Goal: Information Seeking & Learning: Learn about a topic

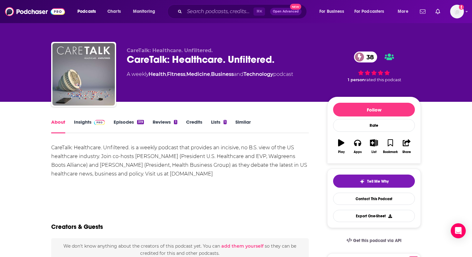
click at [84, 122] on link "Insights" at bounding box center [89, 126] width 31 height 14
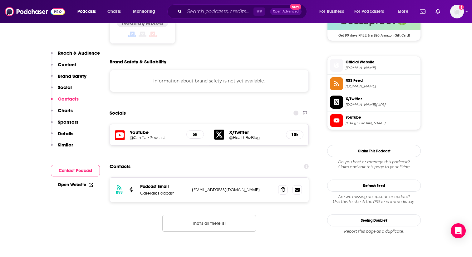
scroll to position [573, 0]
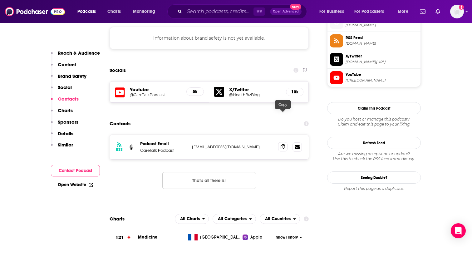
click at [284, 144] on icon at bounding box center [282, 146] width 4 height 5
click at [282, 144] on icon at bounding box center [282, 146] width 4 height 5
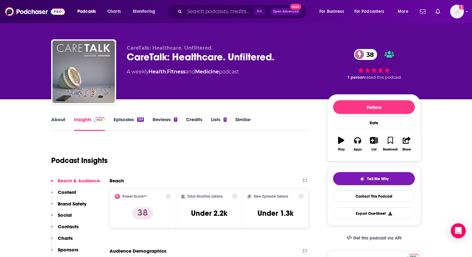
scroll to position [0, 0]
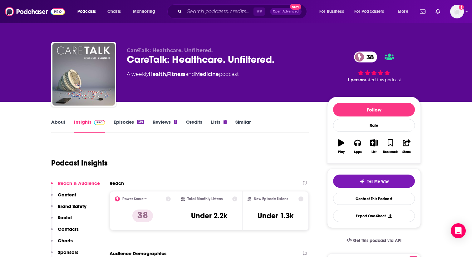
click at [189, 61] on div "CareTalk: Healthcare. Unfiltered. 38" at bounding box center [222, 59] width 190 height 12
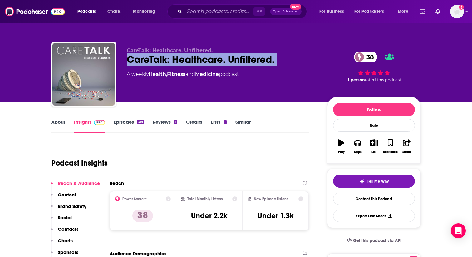
click at [189, 61] on div "CareTalk: Healthcare. Unfiltered. 38" at bounding box center [222, 59] width 190 height 12
copy div "CareTalk: Healthcare. Unfiltered. 38"
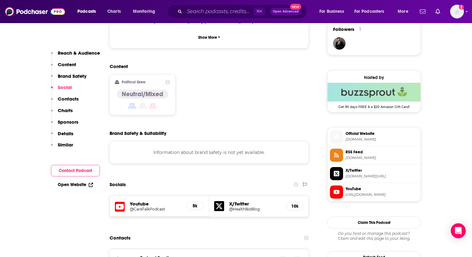
scroll to position [562, 0]
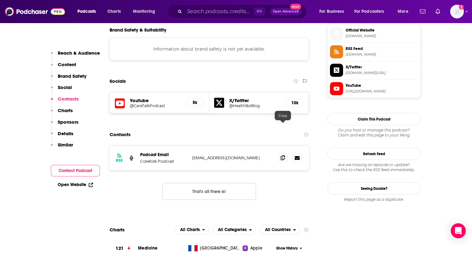
click at [283, 155] on icon at bounding box center [282, 157] width 4 height 5
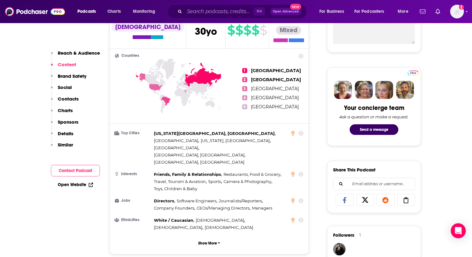
scroll to position [263, 0]
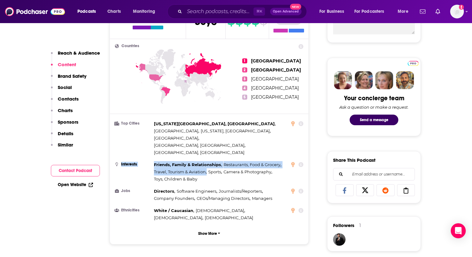
drag, startPoint x: 149, startPoint y: 139, endPoint x: 197, endPoint y: 151, distance: 49.5
click at [198, 161] on li "Interests Friends, Family & Relationships , Restaurants, Food & Grocery , Trave…" at bounding box center [209, 172] width 188 height 22
click at [197, 161] on div "Friends, Family & Relationships , Restaurants, Food & Grocery , Travel, Tourism…" at bounding box center [220, 172] width 133 height 22
drag, startPoint x: 155, startPoint y: 139, endPoint x: 199, endPoint y: 154, distance: 46.6
click at [199, 161] on div "Friends, Family & Relationships , Restaurants, Food & Grocery , Travel, Tourism…" at bounding box center [220, 172] width 133 height 22
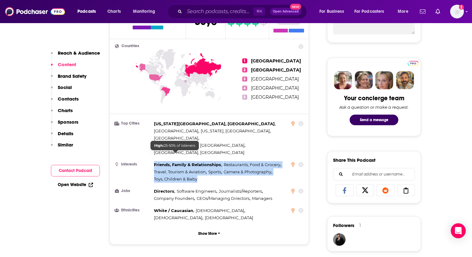
copy div "Friends, Family & Relationships , Restaurants, Food & Grocery , Travel, Tourism…"
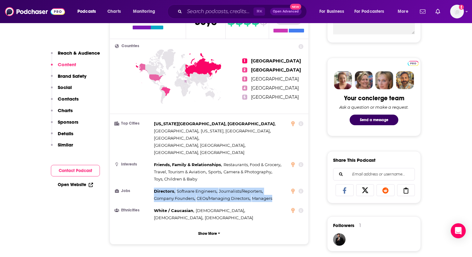
drag, startPoint x: 154, startPoint y: 168, endPoint x: 275, endPoint y: 177, distance: 121.0
click at [275, 187] on div "Directors , Software Engineers , Journalists/Reporters , Company Founders , CEO…" at bounding box center [220, 194] width 133 height 14
copy div "Directors , Software Engineers , Journalists/Reporters , Company Founders , CEO…"
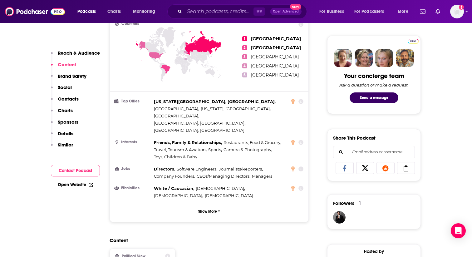
click at [173, 168] on div "Countries 1 Russia 2 Brazil 3 United States 4 Ukraine 5 Egypt Top Cities Kansas…" at bounding box center [209, 119] width 198 height 205
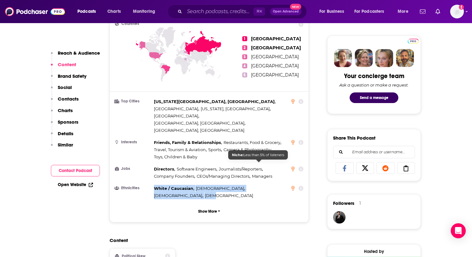
drag, startPoint x: 155, startPoint y: 164, endPoint x: 262, endPoint y: 164, distance: 107.6
click at [262, 185] on div "White / [DEMOGRAPHIC_DATA] , [DEMOGRAPHIC_DATA] , [DEMOGRAPHIC_DATA] , [DEMOGRA…" at bounding box center [220, 192] width 133 height 14
click at [253, 193] on span "[DEMOGRAPHIC_DATA]" at bounding box center [229, 195] width 48 height 5
drag, startPoint x: 155, startPoint y: 162, endPoint x: 269, endPoint y: 164, distance: 114.2
click at [269, 185] on li "Ethnicities [DEMOGRAPHIC_DATA] / [DEMOGRAPHIC_DATA] , [DEMOGRAPHIC_DATA] , [DEM…" at bounding box center [209, 192] width 188 height 14
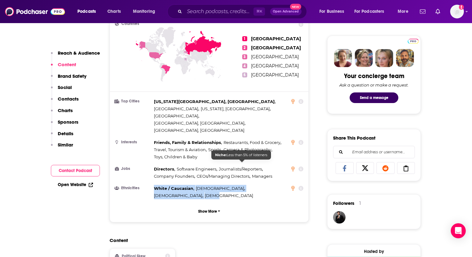
copy div "White / [DEMOGRAPHIC_DATA] , [DEMOGRAPHIC_DATA] , [DEMOGRAPHIC_DATA] , [DEMOGRA…"
click at [201, 205] on button "Show More" at bounding box center [209, 211] width 188 height 12
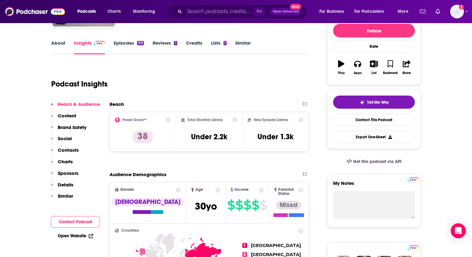
scroll to position [61, 0]
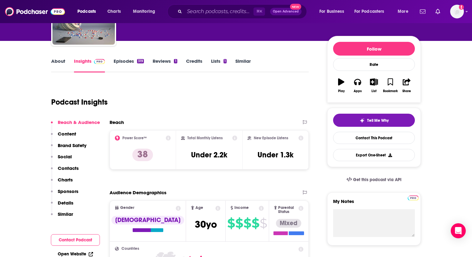
click at [62, 62] on link "About" at bounding box center [58, 65] width 14 height 14
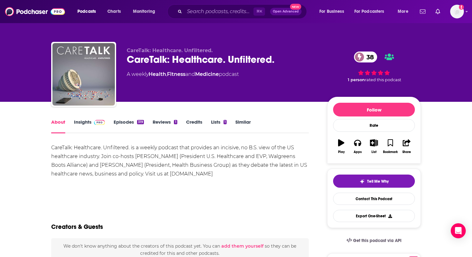
click at [125, 151] on div "CareTalk: Healthcare. Unfiltered. is a weekly podcast that provides an incisive…" at bounding box center [179, 160] width 257 height 35
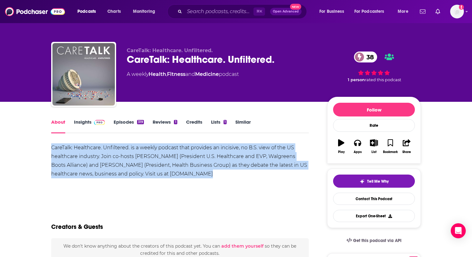
click at [125, 151] on div "CareTalk: Healthcare. Unfiltered. is a weekly podcast that provides an incisive…" at bounding box center [179, 160] width 257 height 35
copy div "CareTalk: Healthcare. Unfiltered. is a weekly podcast that provides an incisive…"
click at [95, 124] on img at bounding box center [99, 122] width 11 height 5
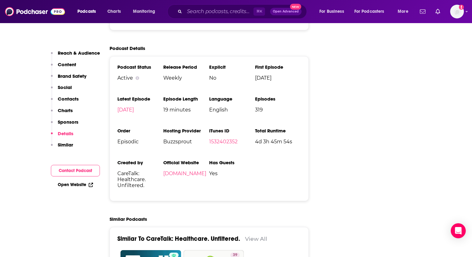
scroll to position [847, 0]
click at [137, 170] on span "CareTalk: Healthcare. Unfiltered." at bounding box center [140, 179] width 46 height 18
copy span "CareTalk: Healthcare. Unfiltered."
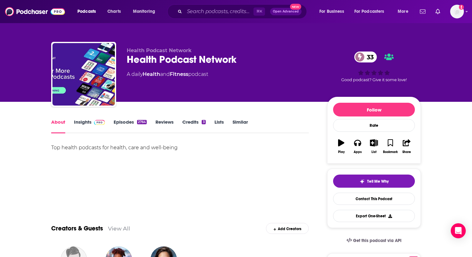
click at [91, 127] on link "Insights" at bounding box center [89, 126] width 31 height 14
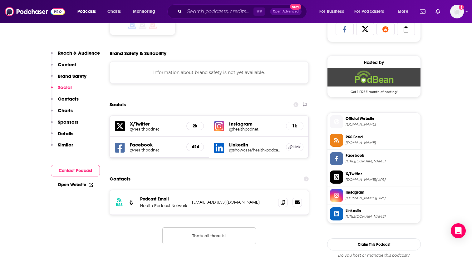
scroll to position [446, 0]
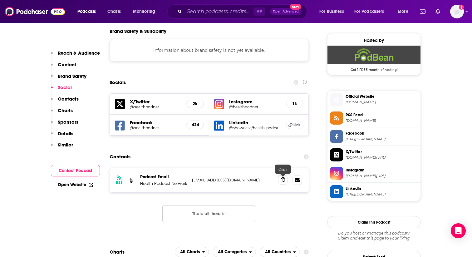
click at [281, 182] on icon at bounding box center [282, 179] width 4 height 5
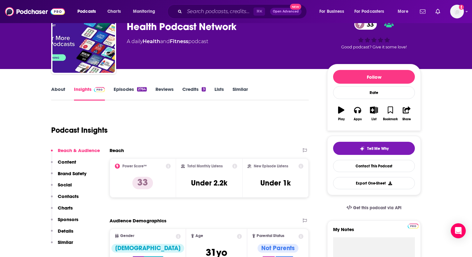
scroll to position [0, 0]
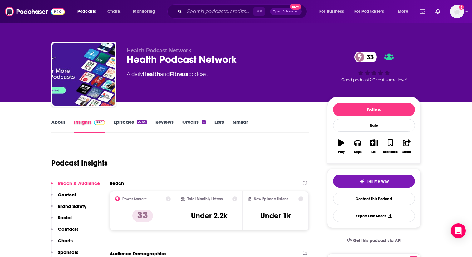
click at [112, 120] on div "Insights" at bounding box center [94, 126] width 40 height 14
click at [150, 126] on div "Episodes 2764" at bounding box center [135, 126] width 42 height 14
click at [141, 125] on link "Episodes 2764" at bounding box center [130, 126] width 33 height 14
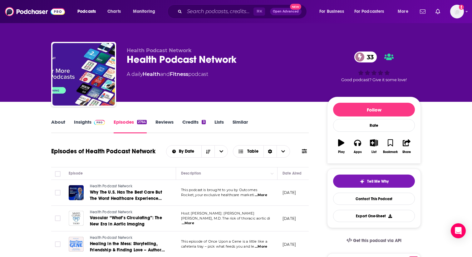
click at [211, 64] on div "Health Podcast Network 33" at bounding box center [222, 59] width 190 height 12
click at [82, 123] on link "Insights" at bounding box center [89, 126] width 31 height 14
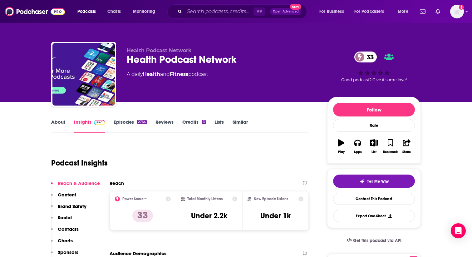
click at [120, 120] on link "Episodes 2764" at bounding box center [130, 126] width 33 height 14
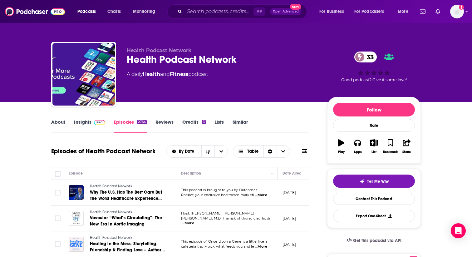
click at [77, 124] on link "Insights" at bounding box center [89, 126] width 31 height 14
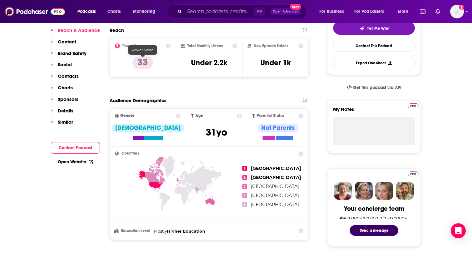
scroll to position [59, 0]
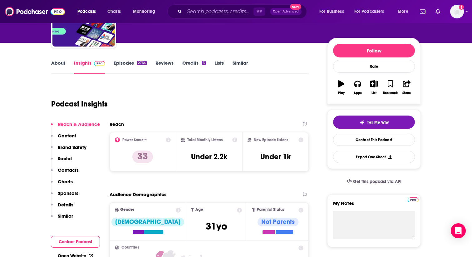
click at [63, 63] on link "About" at bounding box center [58, 67] width 14 height 14
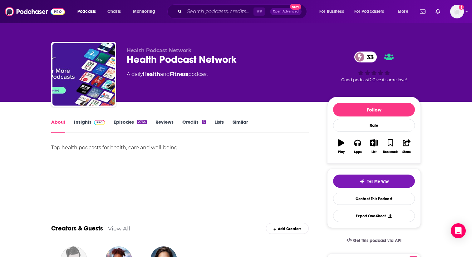
click at [153, 148] on div "Top health podcasts for health, care and well-being" at bounding box center [179, 147] width 257 height 9
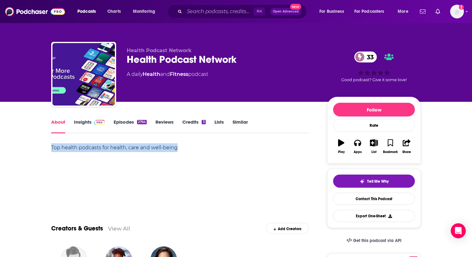
click at [153, 148] on div "Top health podcasts for health, care and well-being" at bounding box center [179, 147] width 257 height 9
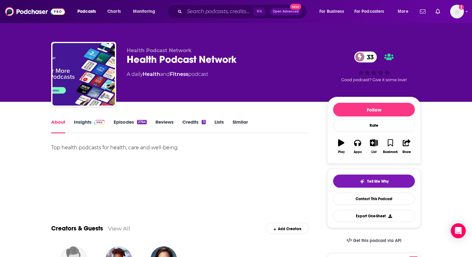
click at [91, 122] on span at bounding box center [97, 122] width 13 height 6
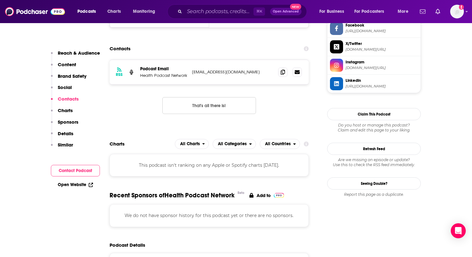
scroll to position [570, 0]
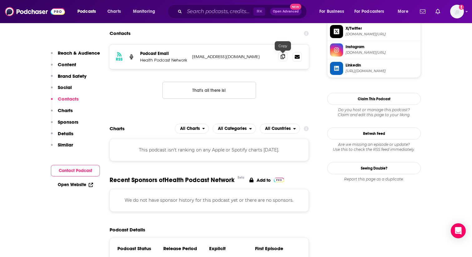
click at [280, 59] on span at bounding box center [282, 56] width 9 height 9
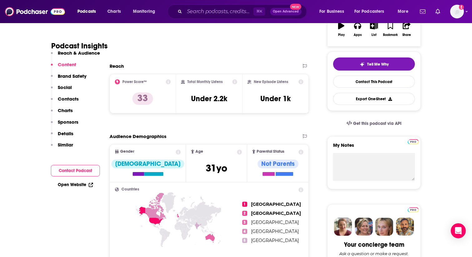
scroll to position [71, 0]
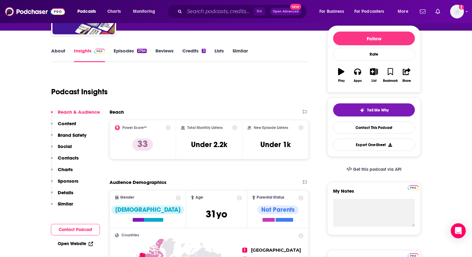
click at [65, 49] on link "About" at bounding box center [58, 55] width 14 height 14
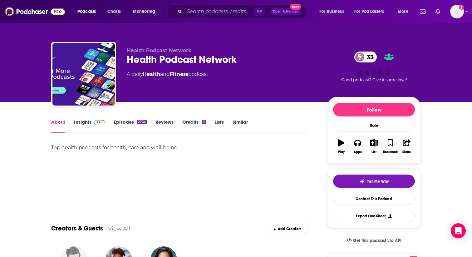
click at [148, 149] on div "Top health podcasts for health, care and well-being" at bounding box center [179, 147] width 257 height 9
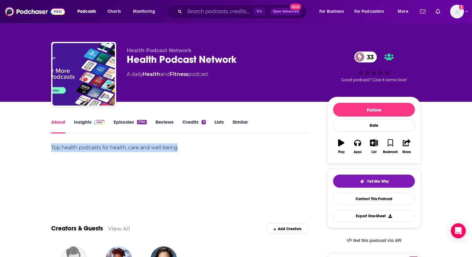
click at [148, 149] on div "Top health podcasts for health, care and well-being" at bounding box center [179, 147] width 257 height 9
copy div "Top health podcasts for health, care and well-being"
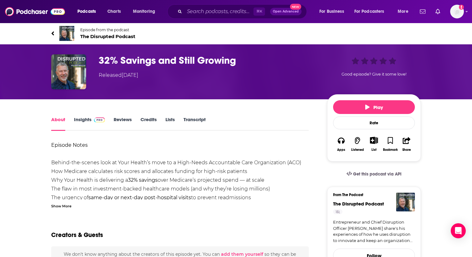
click at [116, 36] on span "The Disrupted Podcast" at bounding box center [107, 36] width 55 height 6
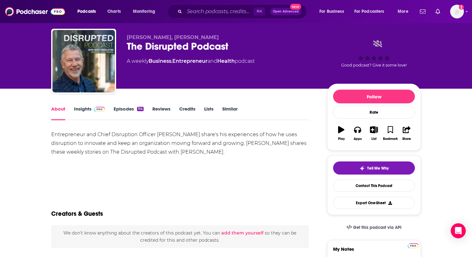
scroll to position [6, 0]
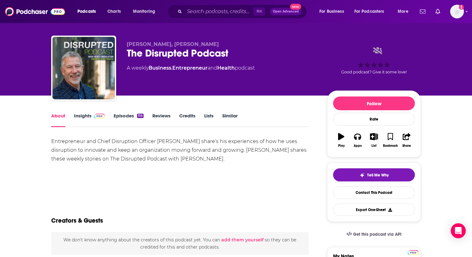
click at [93, 116] on span at bounding box center [97, 116] width 13 height 6
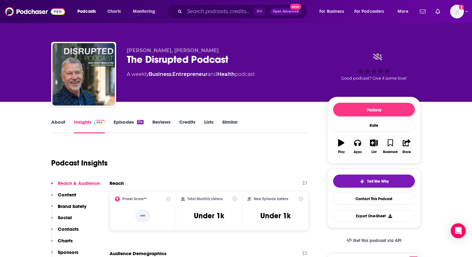
click at [133, 126] on link "Episodes 114" at bounding box center [129, 126] width 30 height 14
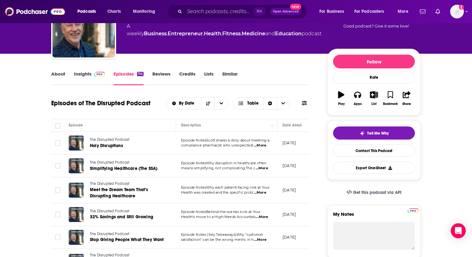
scroll to position [56, 0]
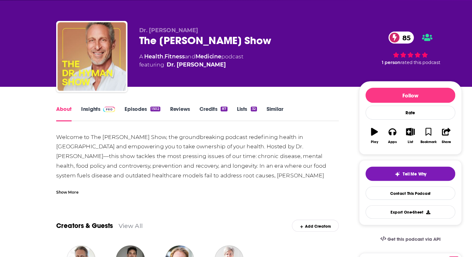
click at [183, 160] on div "Welcome to The Dr. Hyman Show, the groundbreaking podcast redefining health in …" at bounding box center [179, 204] width 257 height 122
click at [127, 123] on link "Episodes 1502" at bounding box center [130, 126] width 32 height 14
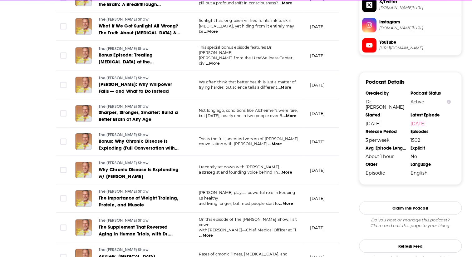
scroll to position [567, 0]
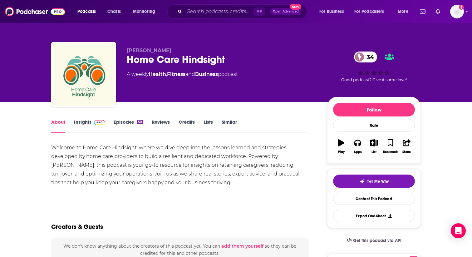
click at [127, 121] on link "Episodes 50" at bounding box center [128, 126] width 29 height 14
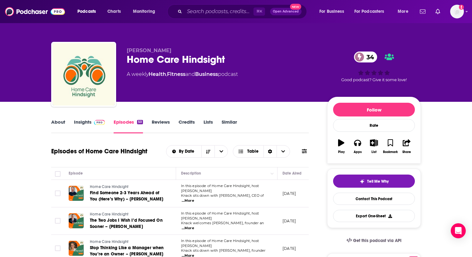
click at [90, 126] on link "Insights" at bounding box center [89, 126] width 31 height 14
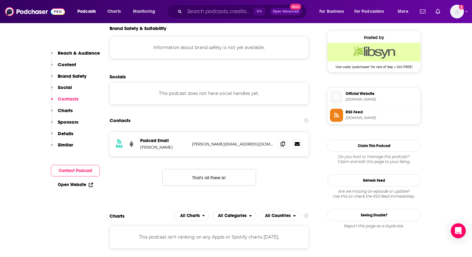
scroll to position [470, 0]
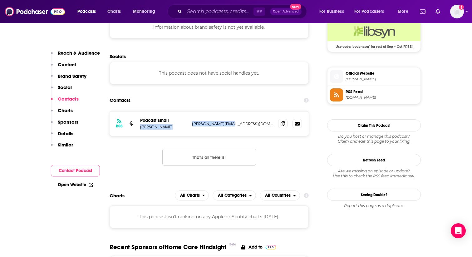
drag, startPoint x: 236, startPoint y: 124, endPoint x: 187, endPoint y: 124, distance: 49.0
click at [187, 124] on div "RSS Podcast Email David Knack david@joinava.com david@joinava.com" at bounding box center [208, 123] width 199 height 24
click at [228, 139] on div "RSS Podcast Email David Knack david@joinava.com david@joinava.com That's all th…" at bounding box center [208, 143] width 199 height 64
drag, startPoint x: 232, startPoint y: 125, endPoint x: 192, endPoint y: 125, distance: 39.9
click at [192, 125] on p "david@joinava.com" at bounding box center [232, 123] width 81 height 5
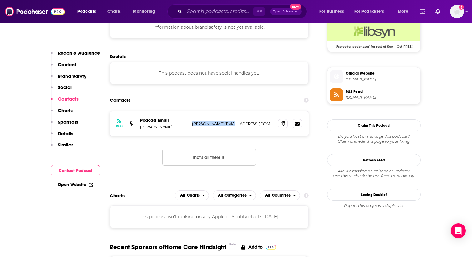
copy p "david@joinava.com"
click at [282, 124] on icon at bounding box center [282, 123] width 4 height 5
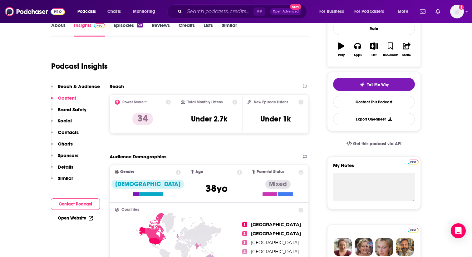
scroll to position [0, 0]
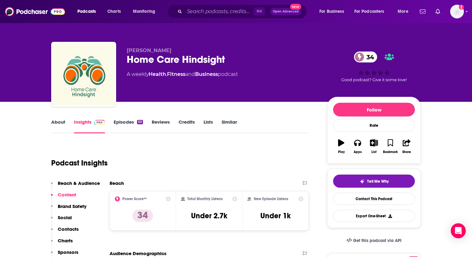
click at [134, 126] on link "Episodes 50" at bounding box center [128, 126] width 29 height 14
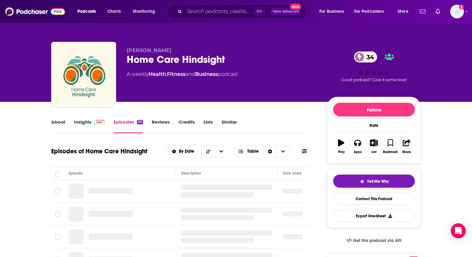
scroll to position [91, 0]
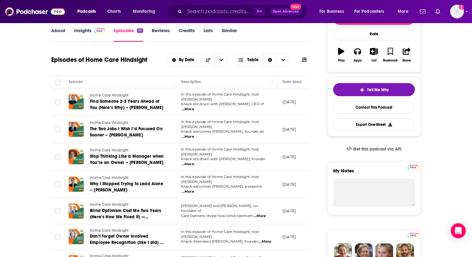
click at [194, 107] on span "...More" at bounding box center [188, 109] width 12 height 5
click at [194, 134] on span "...More" at bounding box center [188, 136] width 12 height 5
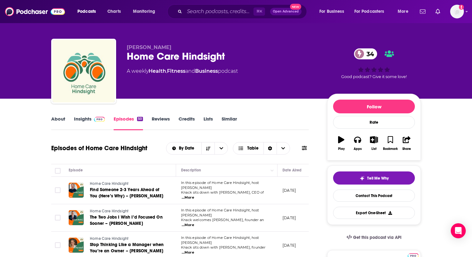
scroll to position [0, 0]
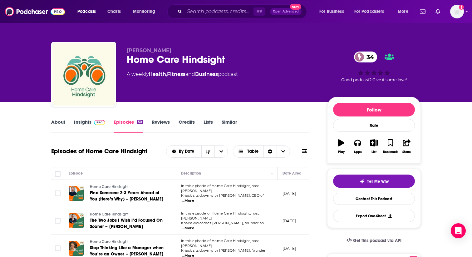
click at [85, 125] on link "Insights" at bounding box center [89, 126] width 31 height 14
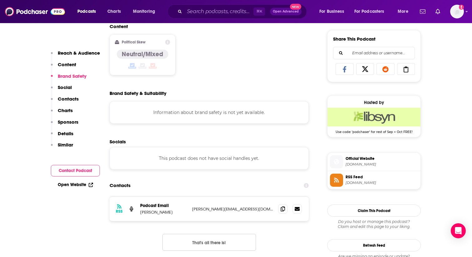
scroll to position [416, 0]
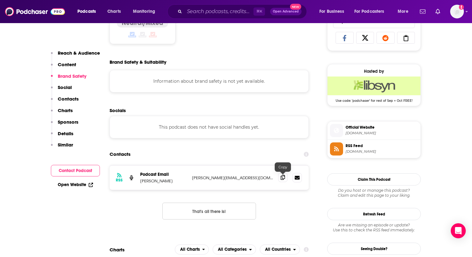
click at [279, 177] on span at bounding box center [282, 177] width 9 height 9
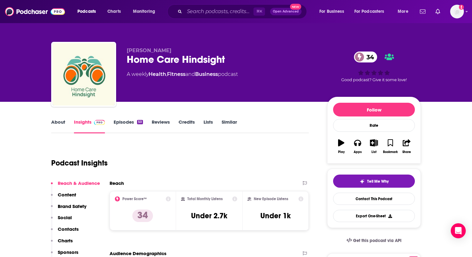
scroll to position [40, 0]
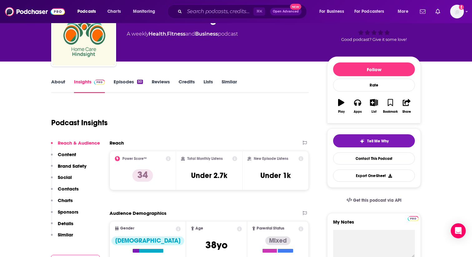
click at [234, 160] on icon at bounding box center [234, 158] width 5 height 5
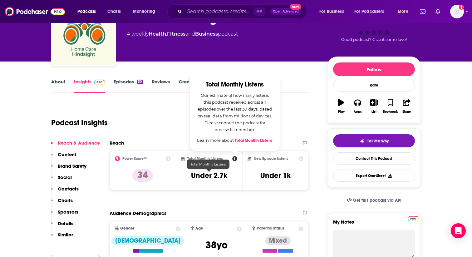
click at [217, 175] on h3 "Under 2.7k" at bounding box center [209, 175] width 36 height 9
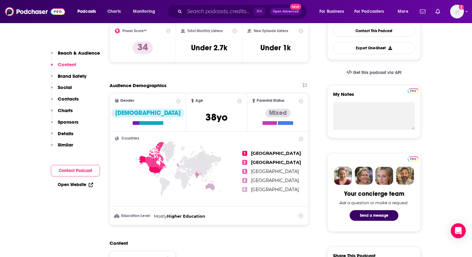
scroll to position [176, 0]
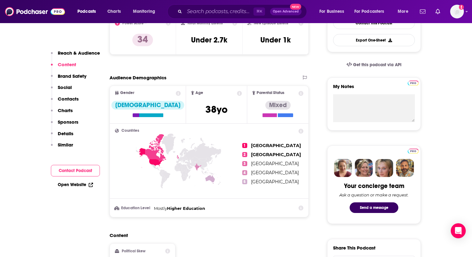
click at [277, 209] on li "Education Level Mostly Higher Education" at bounding box center [209, 208] width 188 height 7
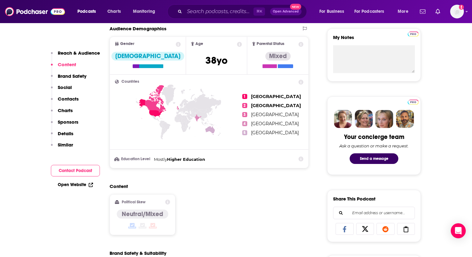
scroll to position [226, 0]
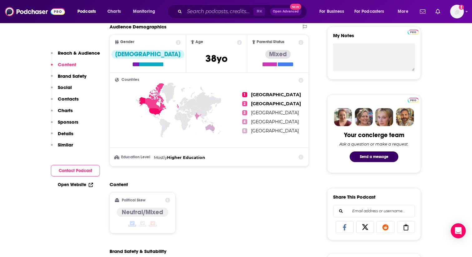
click at [301, 156] on icon at bounding box center [300, 156] width 5 height 5
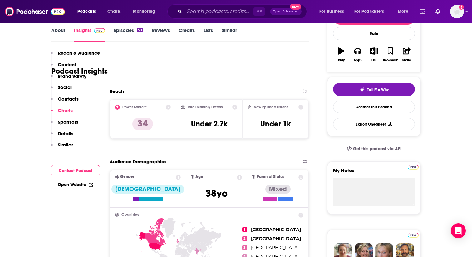
scroll to position [0, 0]
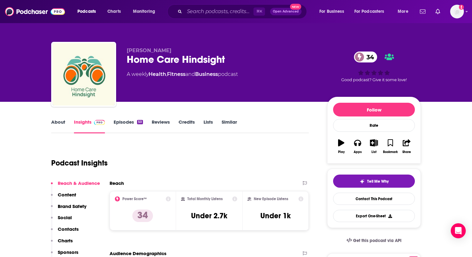
click at [63, 125] on link "About" at bounding box center [58, 126] width 14 height 14
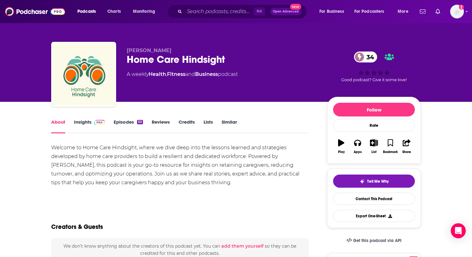
click at [192, 164] on div "Welcome to Home Care Hindsight, where we dive deep into the lessons learned and…" at bounding box center [179, 165] width 257 height 44
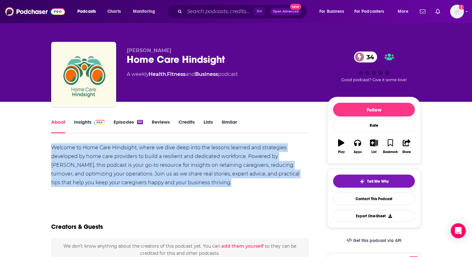
click at [192, 164] on div "Welcome to Home Care Hindsight, where we dive deep into the lessons learned and…" at bounding box center [179, 165] width 257 height 44
copy div "Welcome to Home Care Hindsight, where we dive deep into the lessons learned and…"
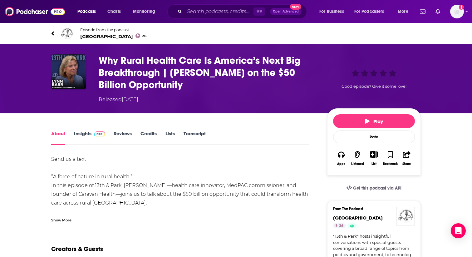
click at [99, 36] on span "13th & Park 26" at bounding box center [113, 36] width 66 height 6
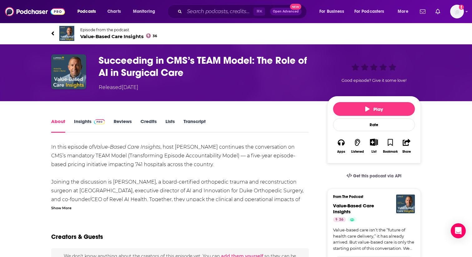
click at [116, 36] on span "Value-Based Care Insights 36" at bounding box center [118, 36] width 77 height 6
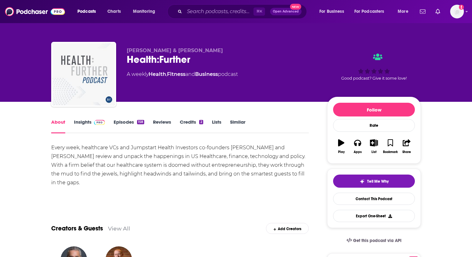
click at [128, 120] on link "Episodes 158" at bounding box center [129, 126] width 31 height 14
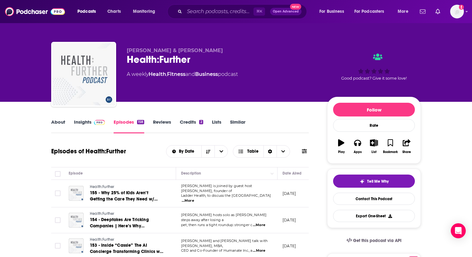
click at [61, 122] on link "About" at bounding box center [58, 126] width 14 height 14
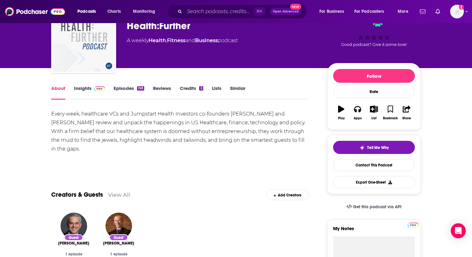
scroll to position [17, 0]
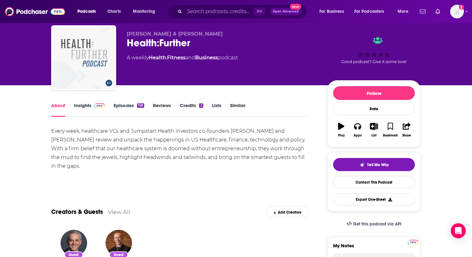
click at [90, 107] on link "Insights" at bounding box center [89, 109] width 31 height 14
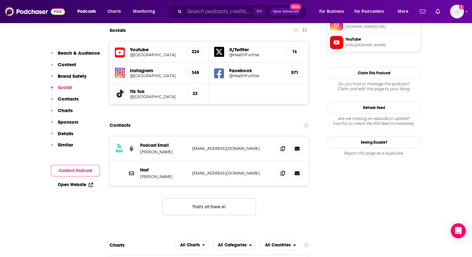
scroll to position [615, 0]
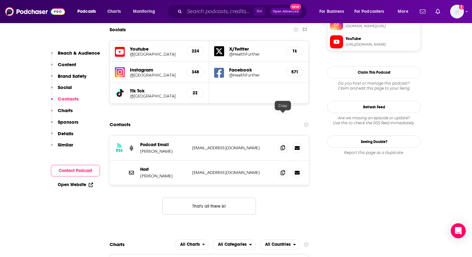
click at [282, 143] on span at bounding box center [282, 147] width 9 height 9
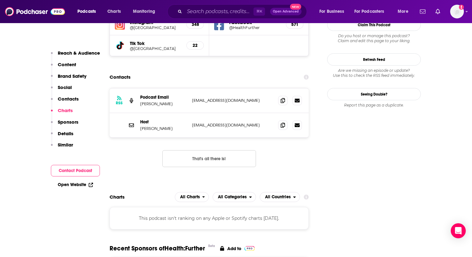
scroll to position [656, 0]
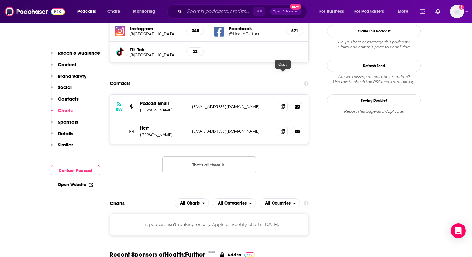
click at [282, 104] on icon at bounding box center [282, 106] width 4 height 5
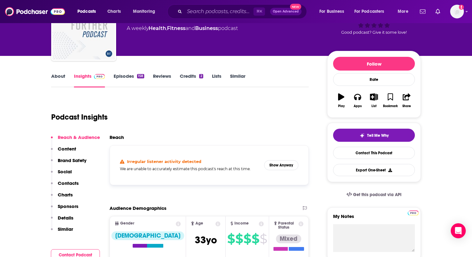
scroll to position [0, 0]
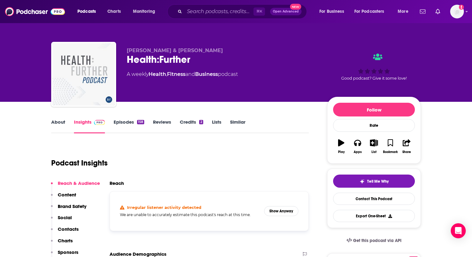
click at [170, 59] on div "Health:Further" at bounding box center [222, 59] width 190 height 12
copy div "Health:Further"
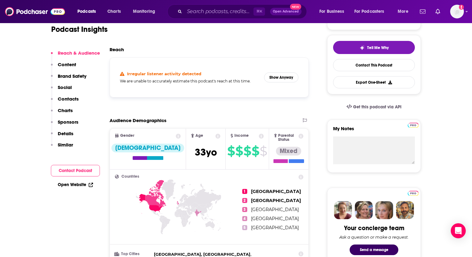
scroll to position [126, 0]
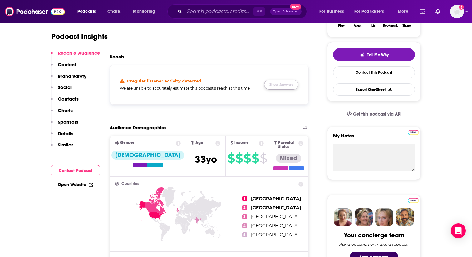
click at [278, 85] on button "Show Anyway" at bounding box center [281, 85] width 34 height 10
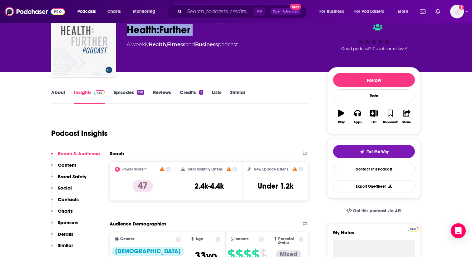
scroll to position [0, 0]
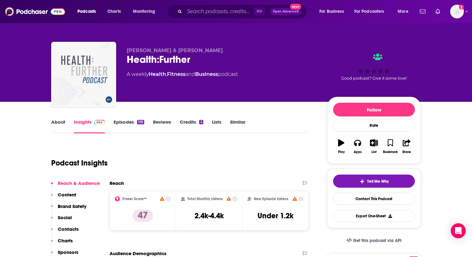
click at [153, 158] on div "Podcast Insights" at bounding box center [177, 159] width 252 height 32
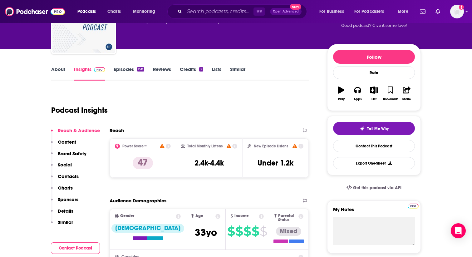
scroll to position [54, 0]
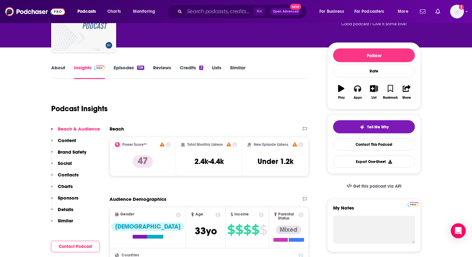
click at [59, 74] on link "About" at bounding box center [58, 72] width 14 height 14
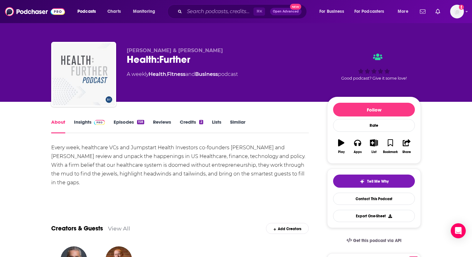
click at [92, 154] on div "Every week, healthcare VCs and Jumpstart Health Investors co-founders [PERSON_N…" at bounding box center [179, 165] width 257 height 44
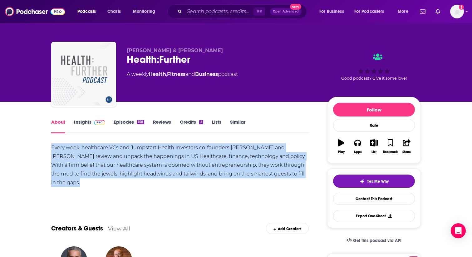
click at [92, 154] on div "Every week, healthcare VCs and Jumpstart Health Investors co-founders [PERSON_N…" at bounding box center [179, 165] width 257 height 44
copy div "Every week, healthcare VCs and Jumpstart Health Investors co-founders [PERSON_N…"
click at [90, 125] on link "Insights" at bounding box center [89, 126] width 31 height 14
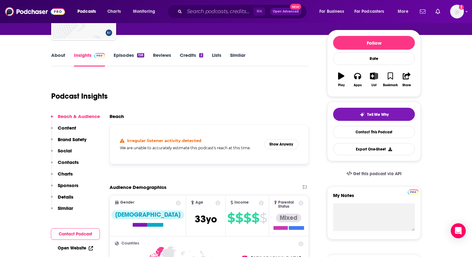
scroll to position [66, 0]
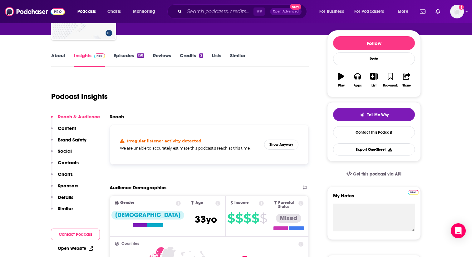
click at [289, 138] on div "Irregular listener activity detected We are unable to accurately estimate this …" at bounding box center [209, 144] width 188 height 29
click at [288, 153] on div "Irregular listener activity detected We are unable to accurately estimate this …" at bounding box center [209, 144] width 188 height 29
click at [288, 147] on button "Show Anyway" at bounding box center [281, 144] width 34 height 10
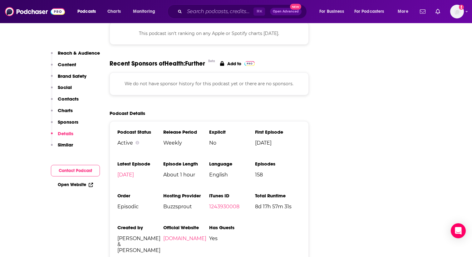
scroll to position [854, 0]
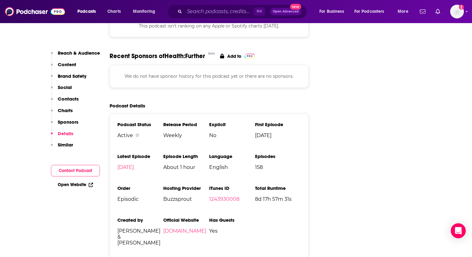
click at [129, 228] on span "[PERSON_NAME] & [PERSON_NAME]" at bounding box center [140, 237] width 46 height 18
copy span "[PERSON_NAME] & [PERSON_NAME]"
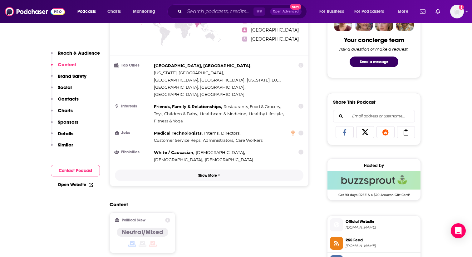
scroll to position [321, 0]
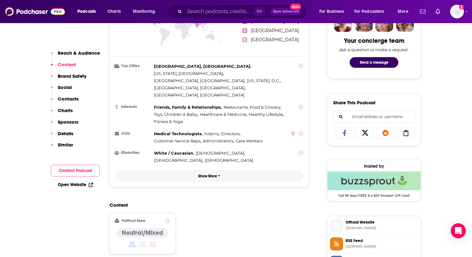
click at [211, 174] on p "Show More" at bounding box center [207, 176] width 19 height 4
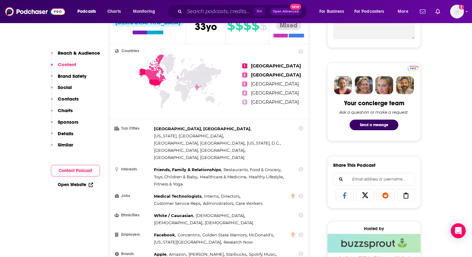
scroll to position [256, 0]
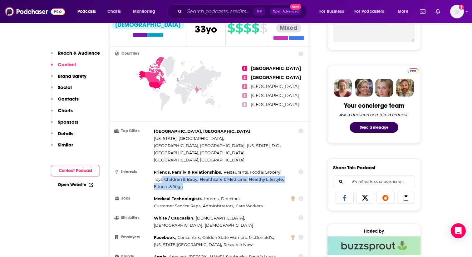
drag, startPoint x: 183, startPoint y: 162, endPoint x: 162, endPoint y: 153, distance: 22.9
click at [162, 168] on div "Friends, Family & Relationships , Restaurants, Food & Grocery , Toys, Children …" at bounding box center [220, 179] width 133 height 22
click at [166, 177] on span "Toys, Children & Baby" at bounding box center [175, 179] width 43 height 5
drag, startPoint x: 183, startPoint y: 163, endPoint x: 162, endPoint y: 152, distance: 24.3
click at [162, 168] on div "Friends, Family & Relationships , Restaurants, Food & Grocery , Toys, Children …" at bounding box center [220, 179] width 133 height 22
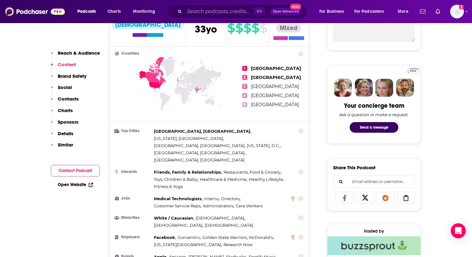
click at [158, 169] on span "Friends, Family & Relationships" at bounding box center [187, 171] width 67 height 5
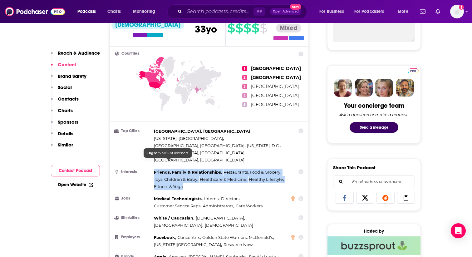
drag, startPoint x: 154, startPoint y: 148, endPoint x: 185, endPoint y: 163, distance: 35.0
click at [185, 168] on div "Friends, Family & Relationships , Restaurants, Food & Grocery , Toys, Children …" at bounding box center [220, 179] width 133 height 22
copy div "Friends, Family & Relationships , Restaurants, Food & Grocery , Toys, Children …"
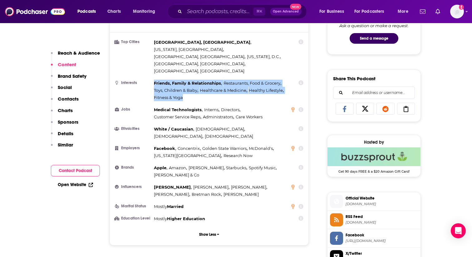
scroll to position [344, 0]
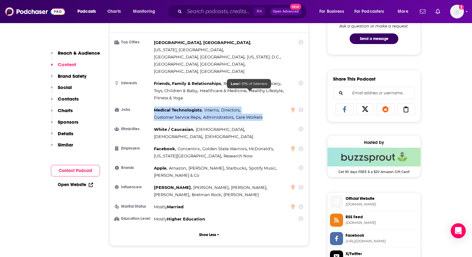
drag, startPoint x: 155, startPoint y: 84, endPoint x: 263, endPoint y: 94, distance: 108.4
click at [263, 106] on div "Medical Technologists , Interns , Directors , Customer Service Reps , Administr…" at bounding box center [220, 113] width 133 height 14
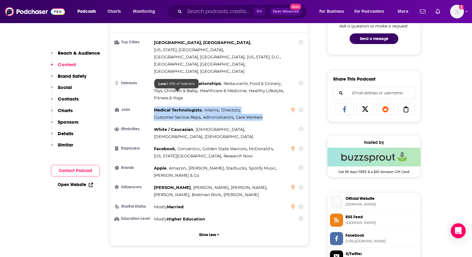
copy div "Medical Technologists , Interns , Directors , Customer Service Reps , Administr…"
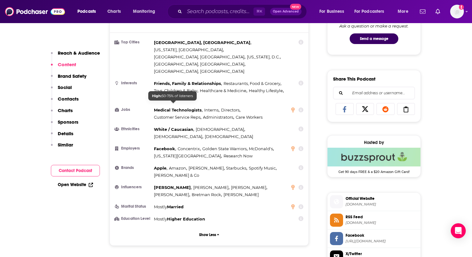
click at [187, 127] on span "White / Caucasian" at bounding box center [173, 129] width 39 height 5
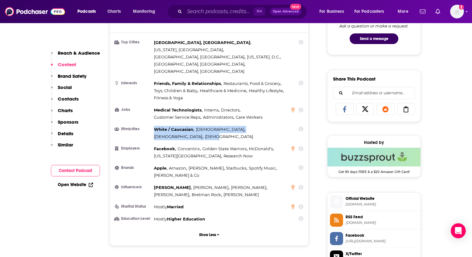
drag, startPoint x: 154, startPoint y: 105, endPoint x: 271, endPoint y: 104, distance: 116.7
click at [271, 126] on li "Ethnicities [DEMOGRAPHIC_DATA] / [DEMOGRAPHIC_DATA] , [DEMOGRAPHIC_DATA] , [DEM…" at bounding box center [209, 133] width 188 height 14
copy div "White / [DEMOGRAPHIC_DATA] , [DEMOGRAPHIC_DATA] , [DEMOGRAPHIC_DATA] , [DEMOGRA…"
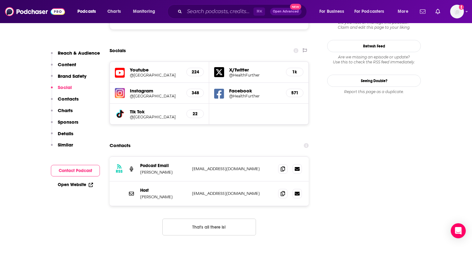
scroll to position [730, 0]
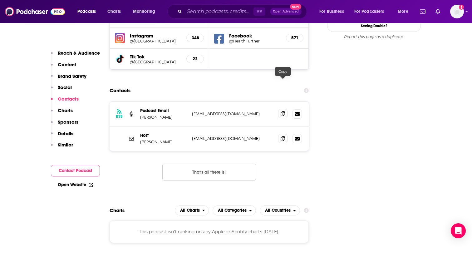
click at [285, 109] on span at bounding box center [282, 113] width 9 height 9
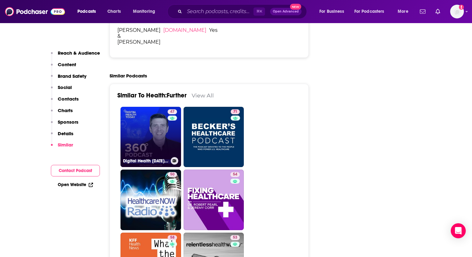
scroll to position [1166, 0]
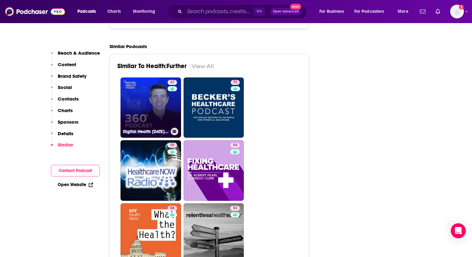
click at [158, 78] on link "47 Digital Health [DATE] 360 with [PERSON_NAME]" at bounding box center [150, 107] width 61 height 61
type input "[URL][DOMAIN_NAME][DATE]"
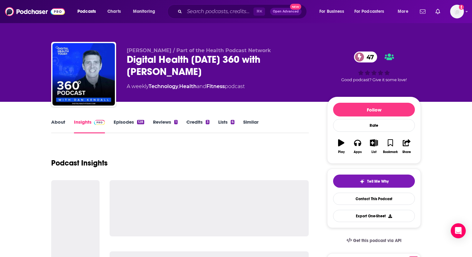
click at [57, 124] on link "About" at bounding box center [58, 126] width 14 height 14
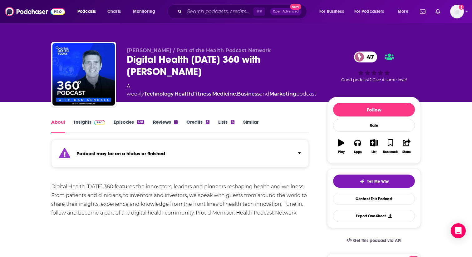
scroll to position [38, 0]
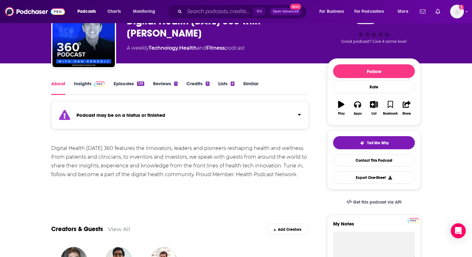
click at [126, 81] on link "Episodes 128" at bounding box center [129, 87] width 31 height 14
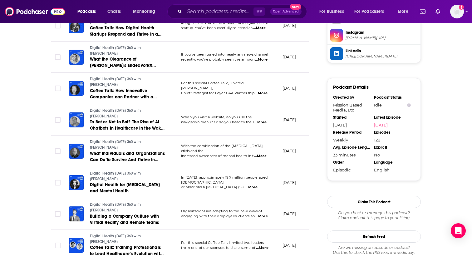
scroll to position [591, 0]
